Goal: Task Accomplishment & Management: Complete application form

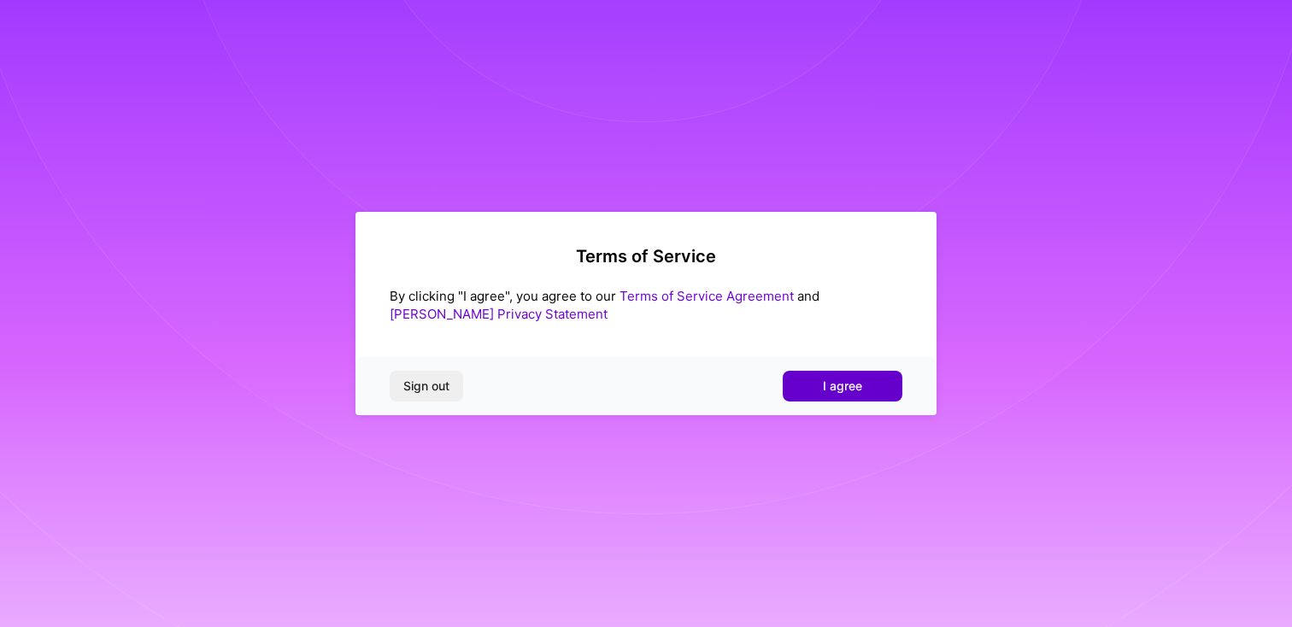
click at [844, 388] on span "I agree" at bounding box center [842, 386] width 39 height 17
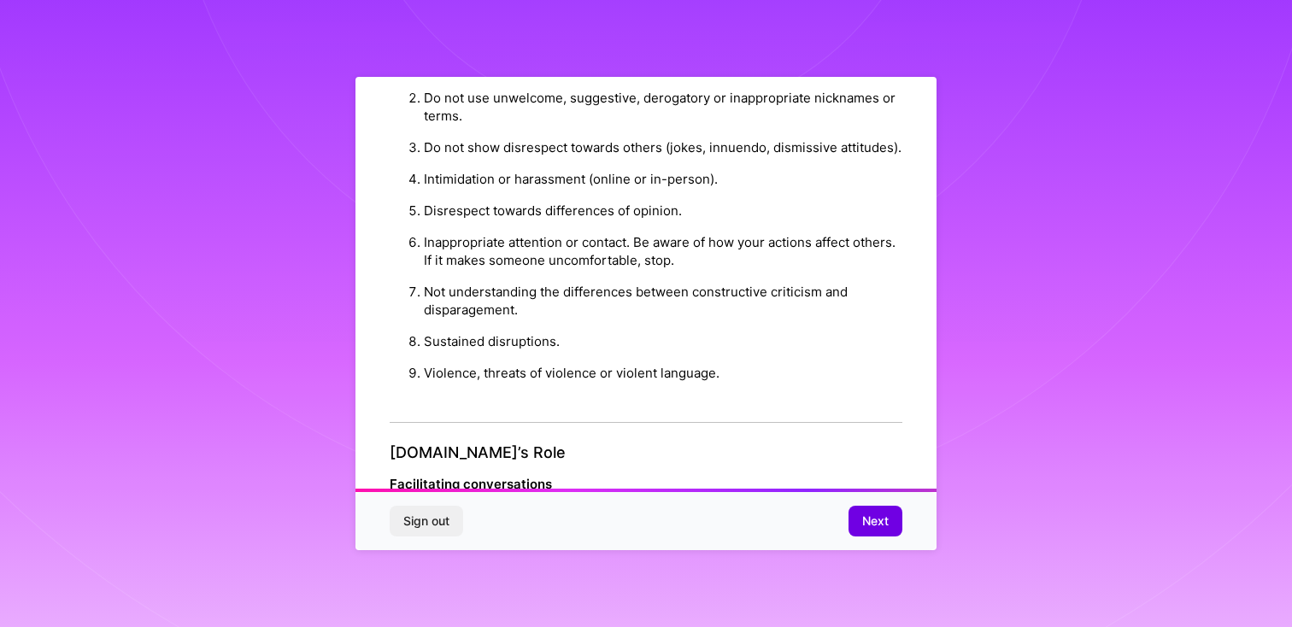
scroll to position [1878, 0]
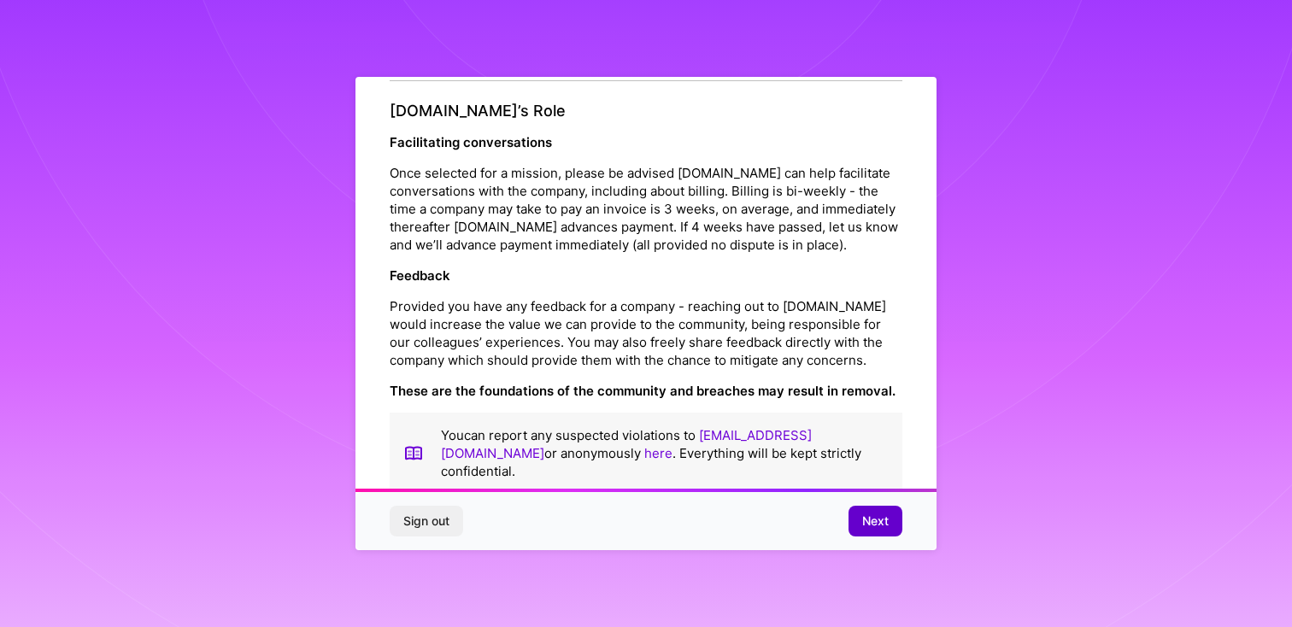
click at [872, 525] on span "Next" at bounding box center [876, 521] width 26 height 17
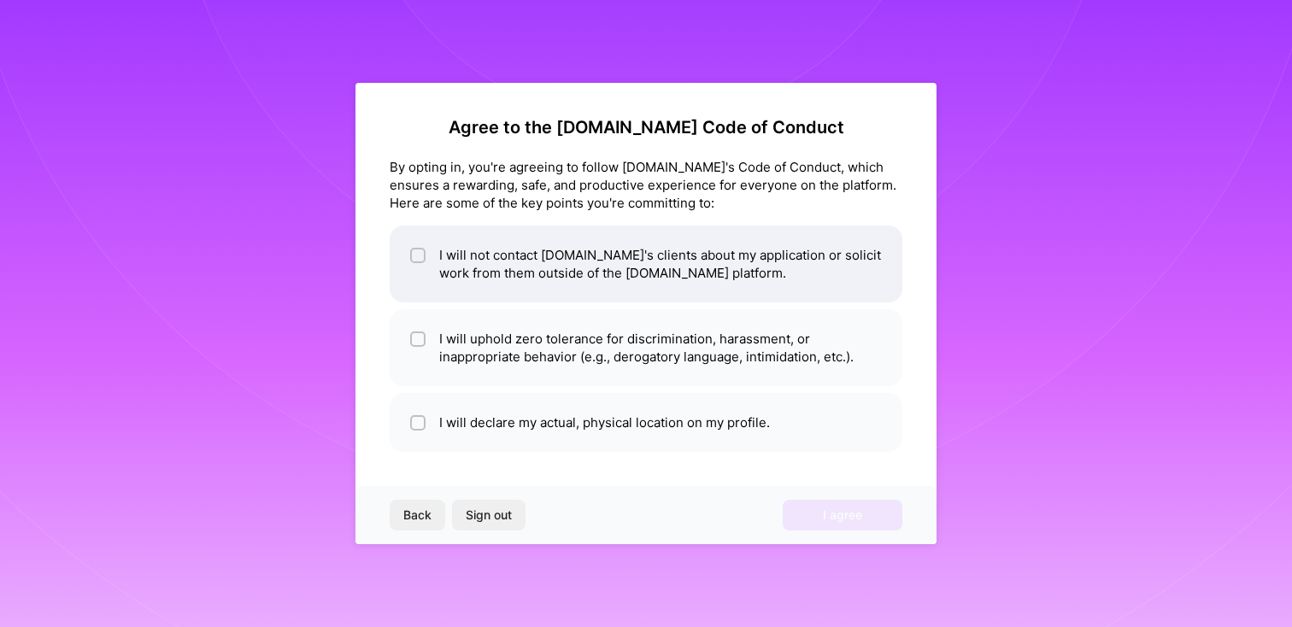
click at [505, 286] on li "I will not contact [DOMAIN_NAME]'s clients about my application or solicit work…" at bounding box center [646, 264] width 513 height 77
checkbox input "true"
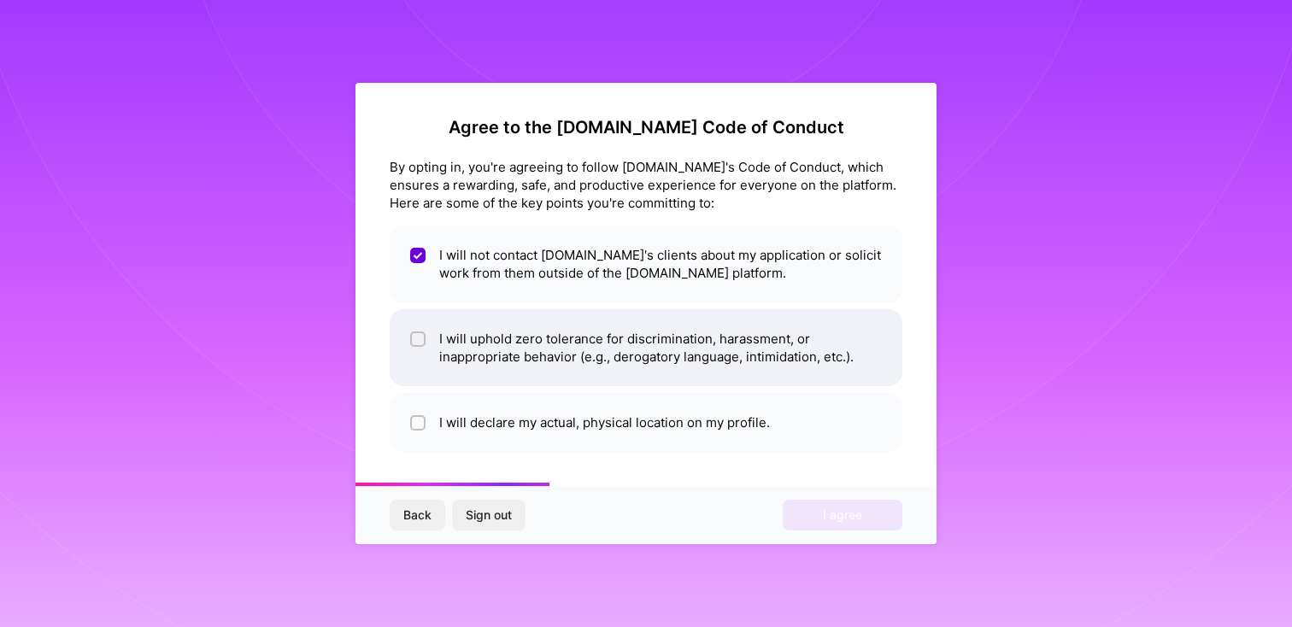
click at [507, 358] on li "I will uphold zero tolerance for discrimination, harassment, or inappropriate b…" at bounding box center [646, 347] width 513 height 77
checkbox input "true"
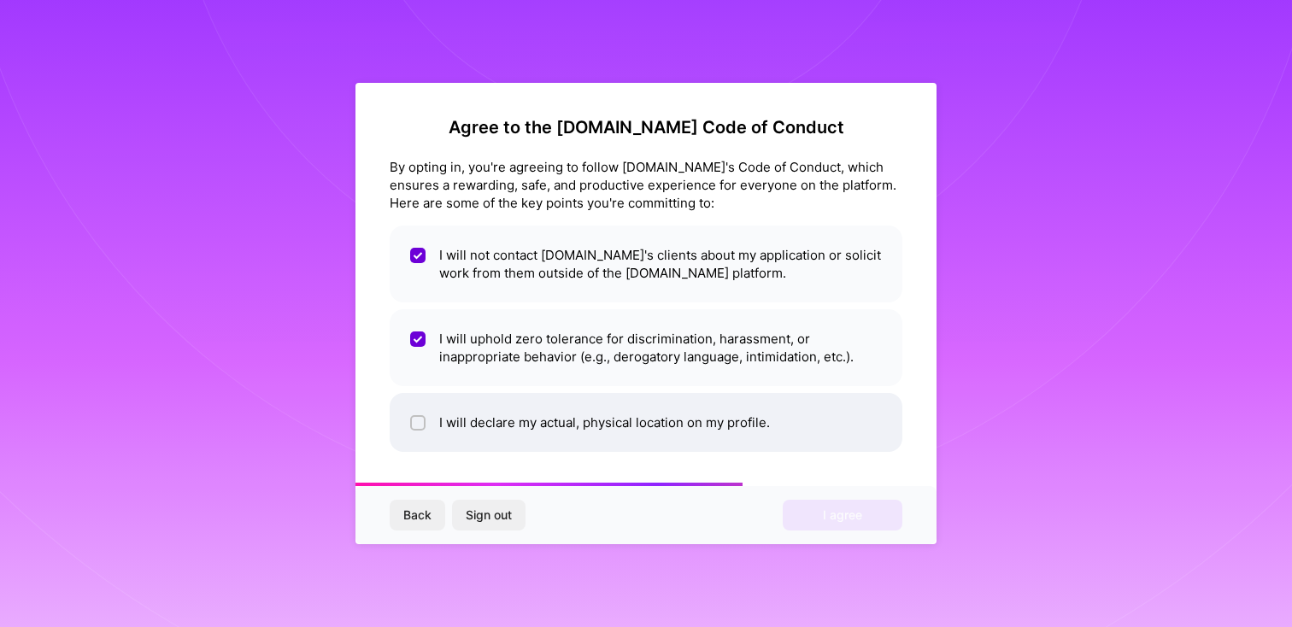
click at [509, 423] on li "I will declare my actual, physical location on my profile." at bounding box center [646, 422] width 513 height 59
checkbox input "true"
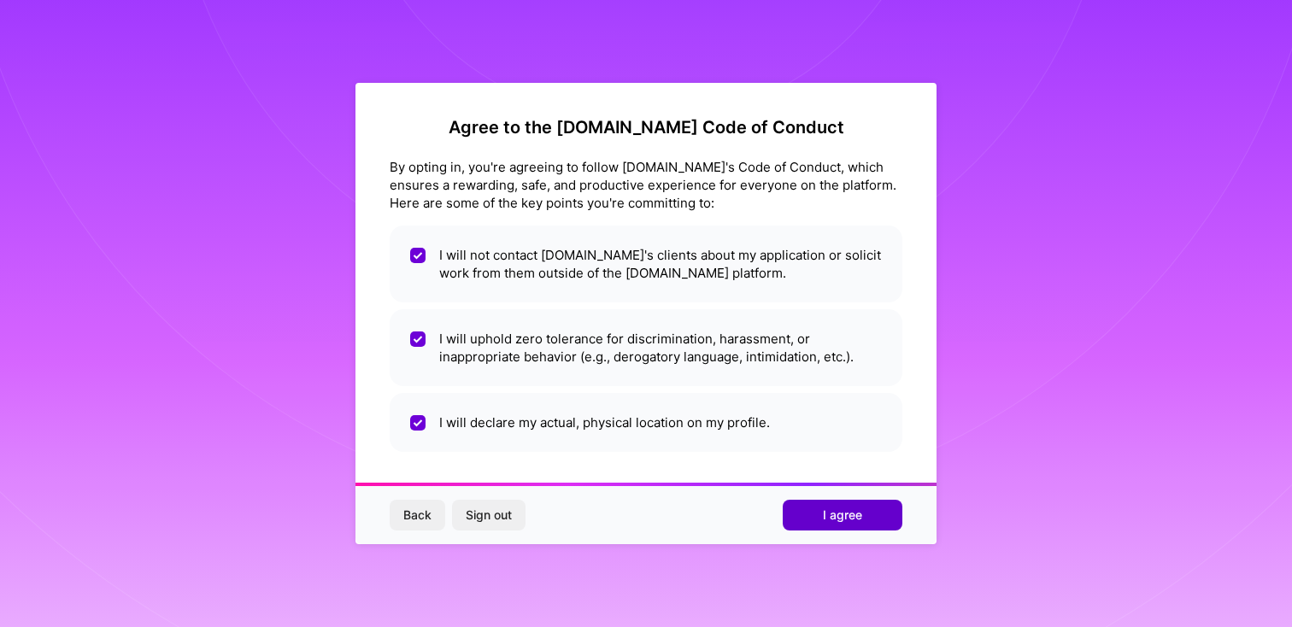
click at [802, 514] on button "I agree" at bounding box center [843, 515] width 120 height 31
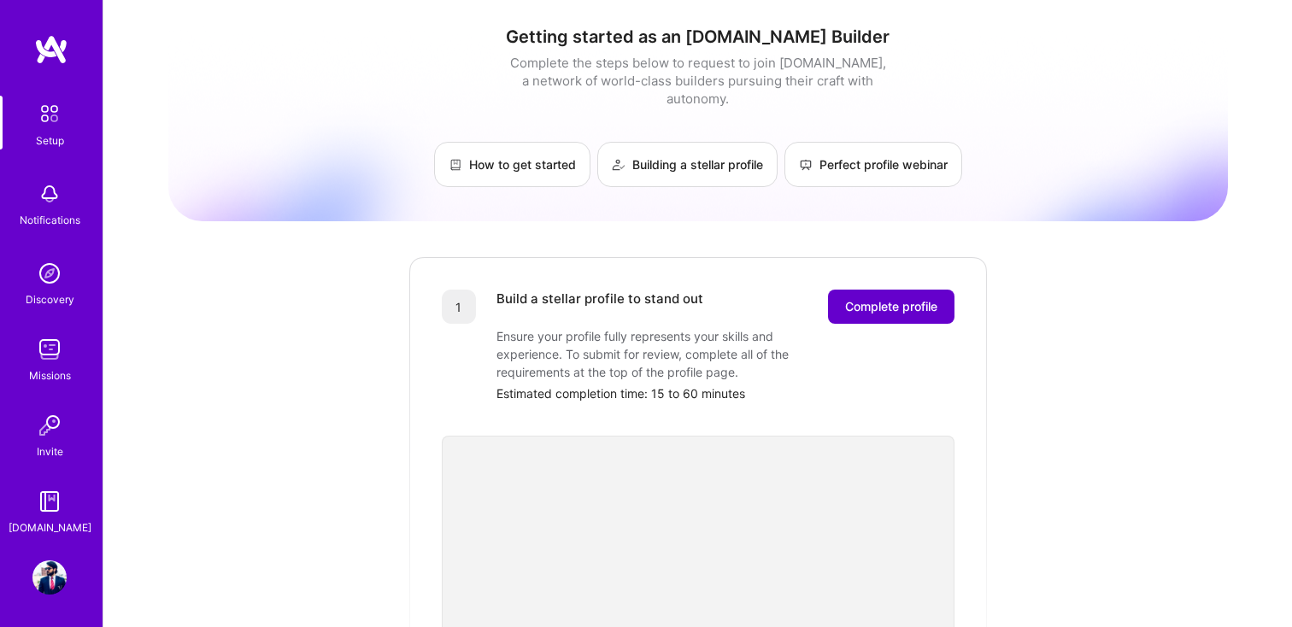
click at [889, 298] on span "Complete profile" at bounding box center [891, 306] width 92 height 17
